Goal: Book appointment/travel/reservation

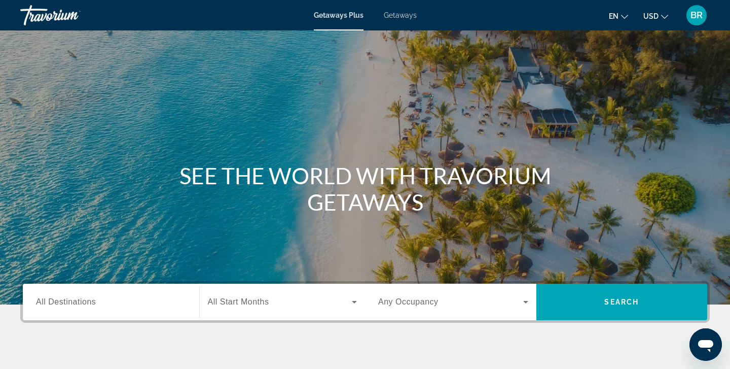
click at [62, 302] on span "All Destinations" at bounding box center [66, 301] width 60 height 9
click at [62, 302] on input "Destination All Destinations" at bounding box center [111, 302] width 150 height 12
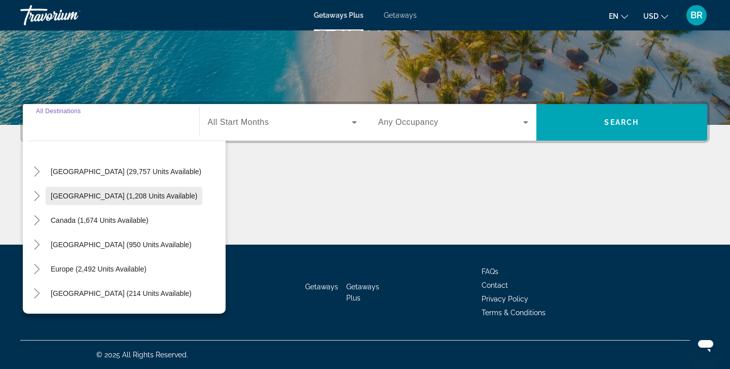
scroll to position [20, 0]
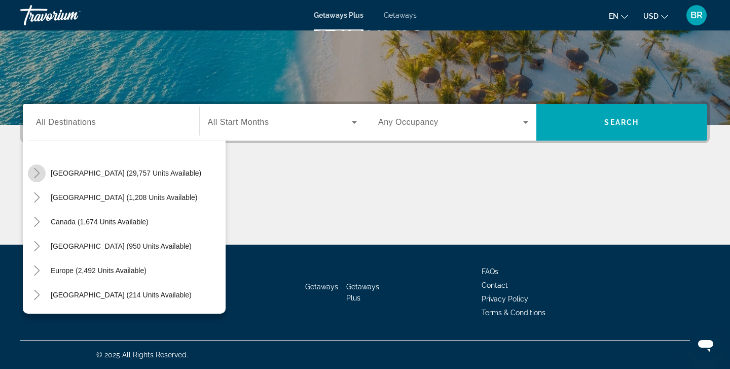
click at [43, 174] on mat-icon "Toggle United States (29,757 units available)" at bounding box center [37, 173] width 18 height 18
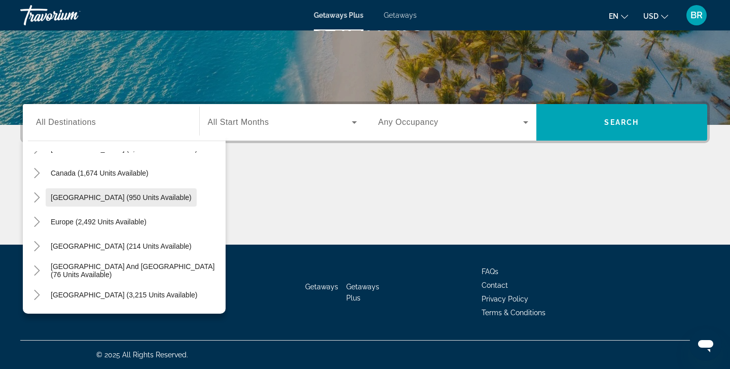
scroll to position [999, 0]
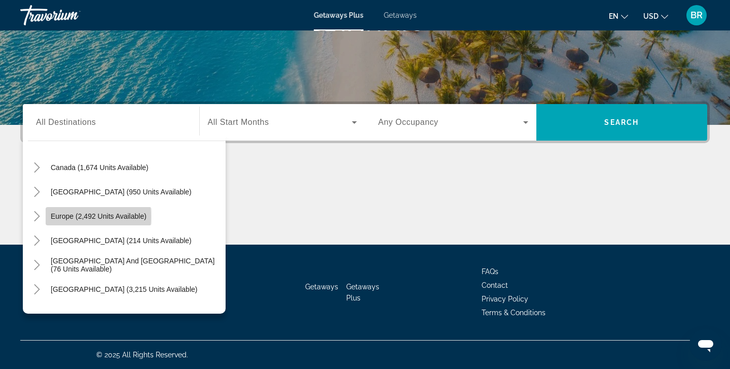
click at [55, 217] on span "Europe (2,492 units available)" at bounding box center [99, 216] width 96 height 8
type input "**********"
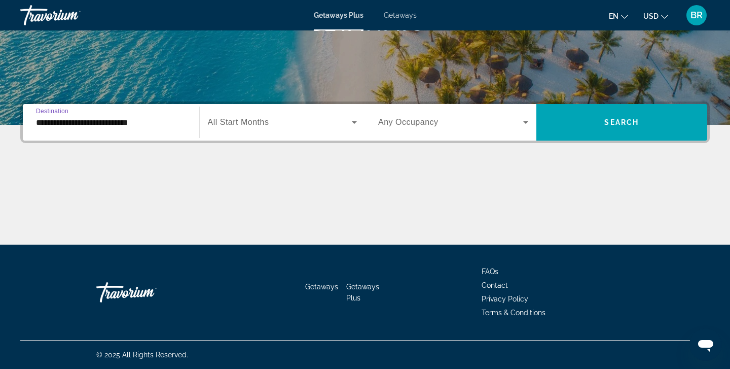
click at [65, 123] on input "**********" at bounding box center [111, 123] width 150 height 12
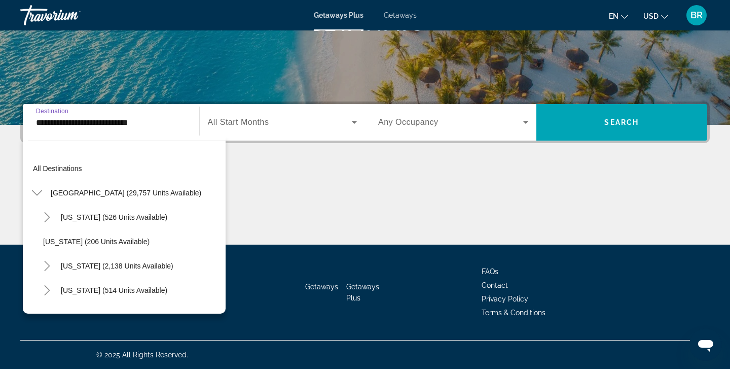
scroll to position [986, 0]
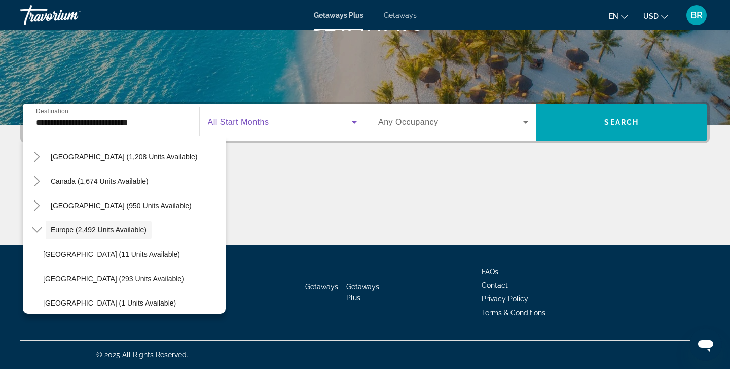
click at [356, 123] on icon "Search widget" at bounding box center [354, 122] width 12 height 12
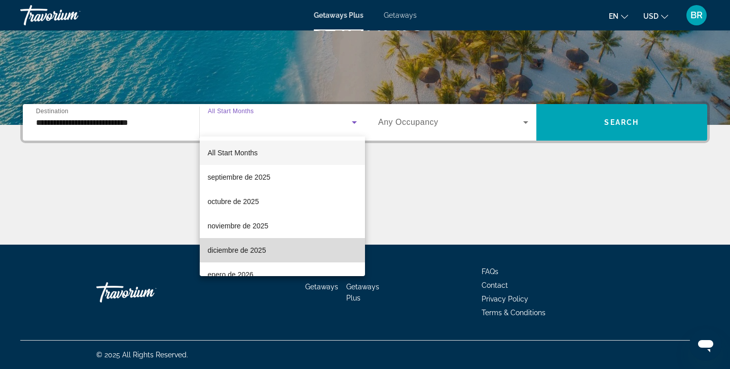
click at [259, 249] on span "diciembre de 2025" at bounding box center [237, 250] width 58 height 12
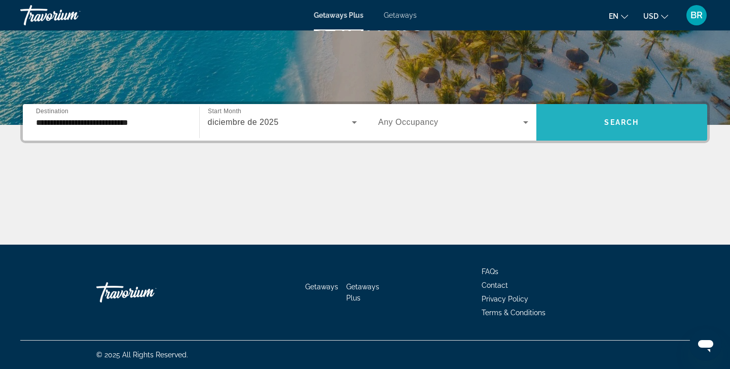
click at [628, 120] on span "Search" at bounding box center [622, 122] width 34 height 8
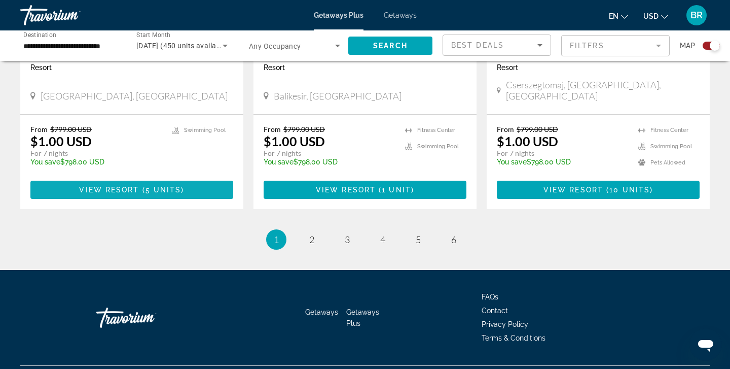
scroll to position [1587, 0]
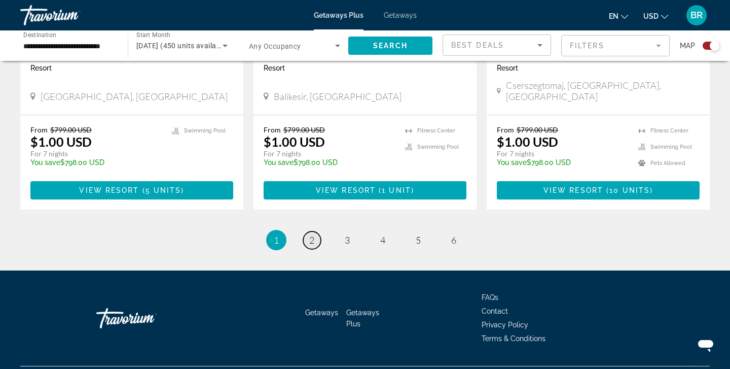
click at [313, 234] on span "2" at bounding box center [311, 239] width 5 height 11
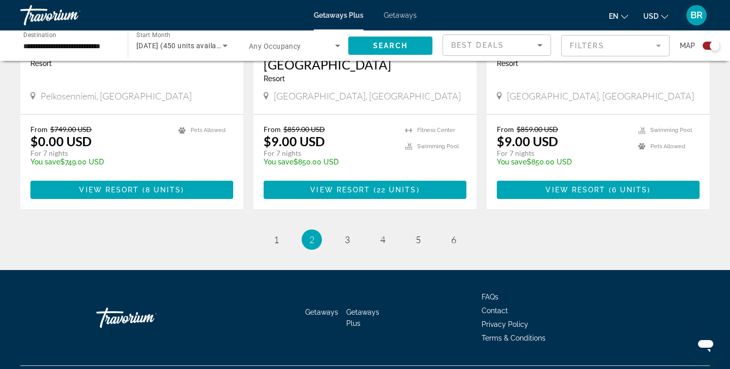
scroll to position [1602, 0]
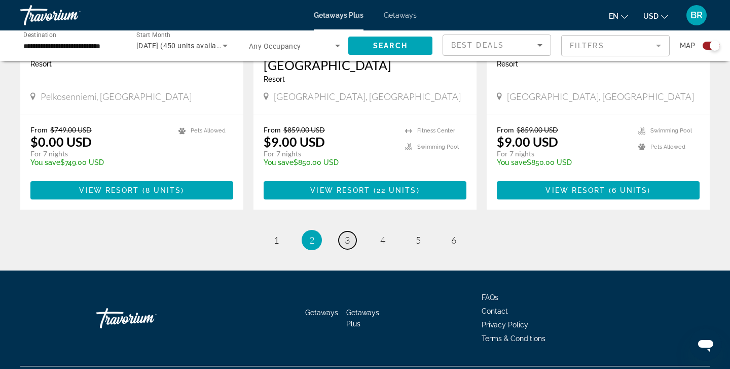
click at [348, 234] on span "3" at bounding box center [347, 239] width 5 height 11
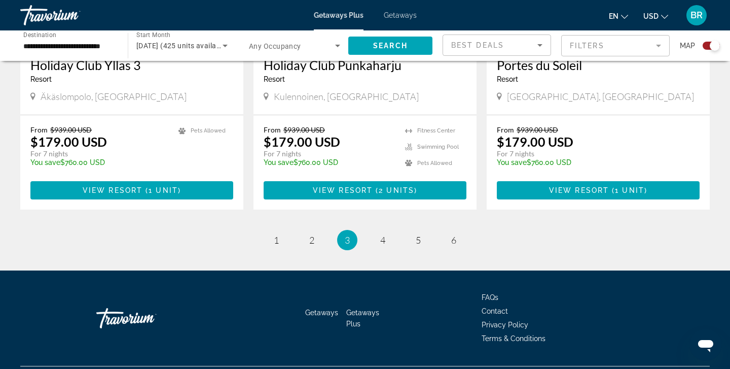
scroll to position [1588, 0]
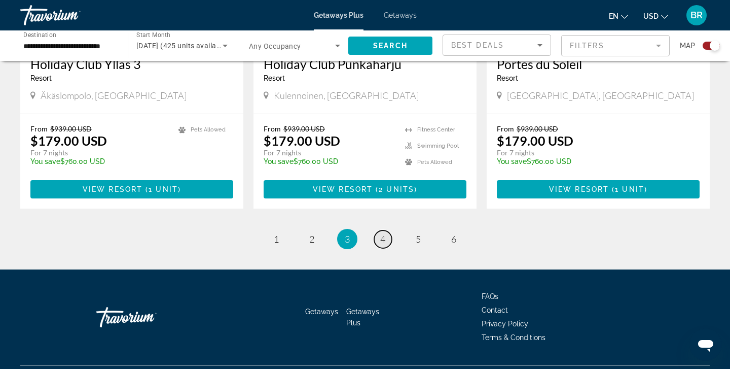
click at [383, 233] on span "4" at bounding box center [382, 238] width 5 height 11
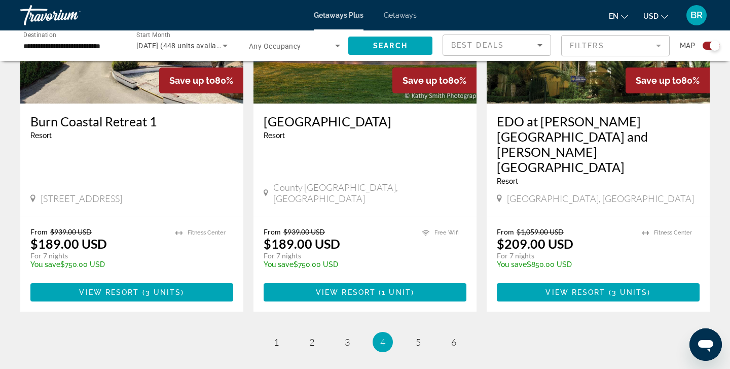
scroll to position [1585, 0]
